Goal: Information Seeking & Learning: Learn about a topic

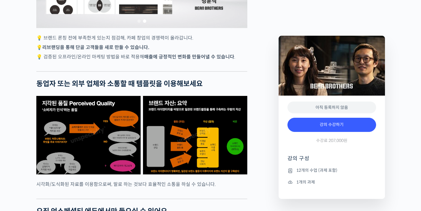
drag, startPoint x: 84, startPoint y: 135, endPoint x: 83, endPoint y: 139, distance: 3.7
click at [84, 135] on img at bounding box center [88, 135] width 104 height 78
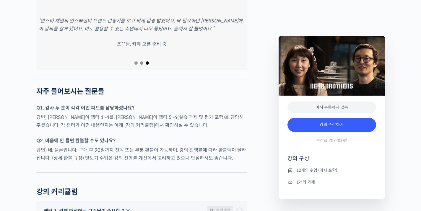
scroll to position [2210, 0]
click at [133, 67] on div at bounding box center [141, 63] width 211 height 8
click at [134, 64] on span "Go to slide 1" at bounding box center [135, 62] width 3 height 3
click at [141, 64] on span "Go to slide 2" at bounding box center [141, 62] width 3 height 3
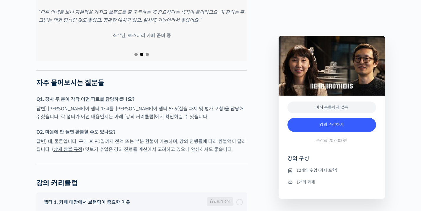
scroll to position [2222, 0]
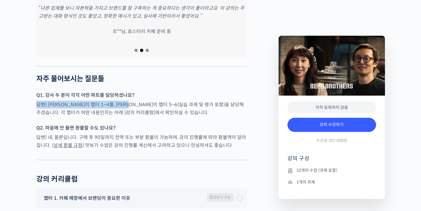
drag, startPoint x: 81, startPoint y: 114, endPoint x: 144, endPoint y: 120, distance: 63.2
click at [147, 117] on p "답변) 성훈식님이 챕터 1~4를, 윤서영님이 챕터 5~6(실습 과제 및 평가 포함)을 담당해 주셨습니다. 각 챕터가 어떤 내용인지는 아래 [강…" at bounding box center [141, 109] width 211 height 16
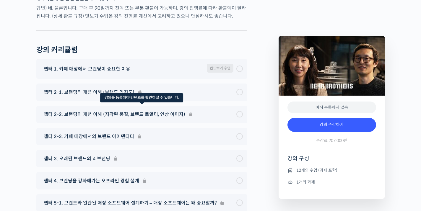
scroll to position [2352, 0]
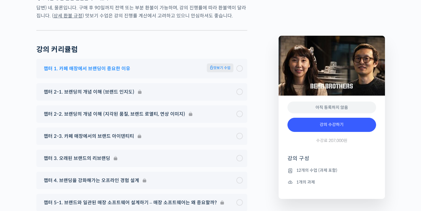
click at [195, 74] on div "챕터 1. 카페 매장에서 브랜딩이 중요한 이유 맛보기 수업" at bounding box center [138, 68] width 195 height 10
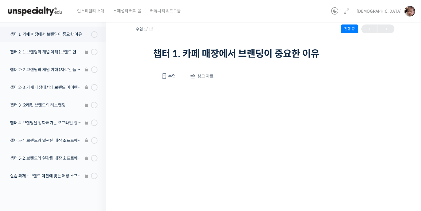
scroll to position [20, 0]
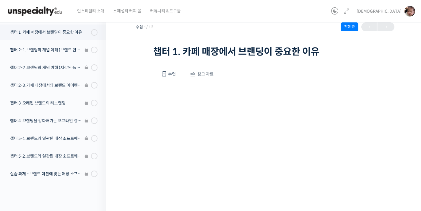
click at [207, 68] on button "참고 자료" at bounding box center [201, 74] width 38 height 12
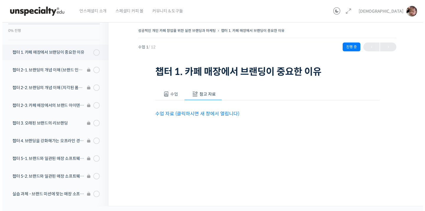
scroll to position [0, 0]
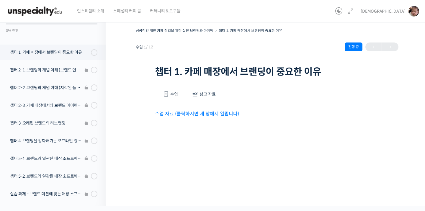
click at [181, 110] on p "수업 자료 (클릭하시면 새 창에서 열립니다)" at bounding box center [267, 114] width 224 height 8
click at [181, 115] on link "수업 자료 (클릭하시면 새 창에서 열립니다)" at bounding box center [197, 114] width 84 height 6
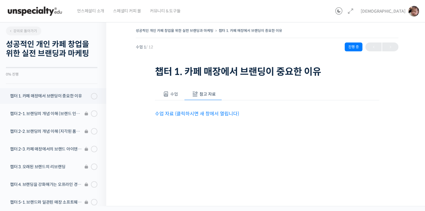
click at [40, 111] on li "챕터 2-1. 브랜딩의 개념 이해 (브랜드 인지도)" at bounding box center [51, 115] width 109 height 18
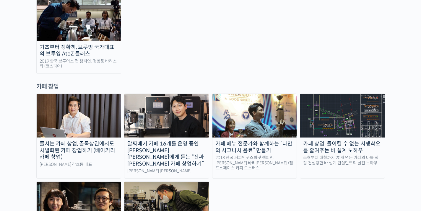
scroll to position [1140, 0]
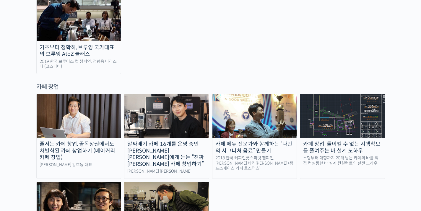
click at [102, 94] on img at bounding box center [79, 116] width 84 height 44
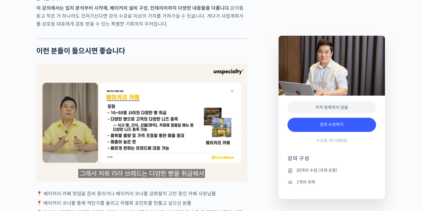
scroll to position [1028, 0]
